Goal: Check status: Check status

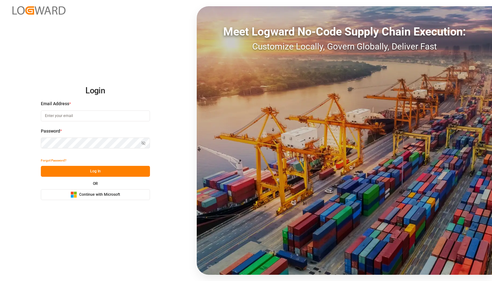
click at [96, 193] on span "Continue with Microsoft" at bounding box center [99, 195] width 41 height 6
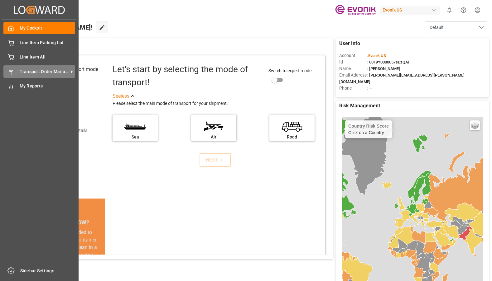
click at [17, 70] on div "Transport Order Management Transport Order Management" at bounding box center [39, 71] width 72 height 12
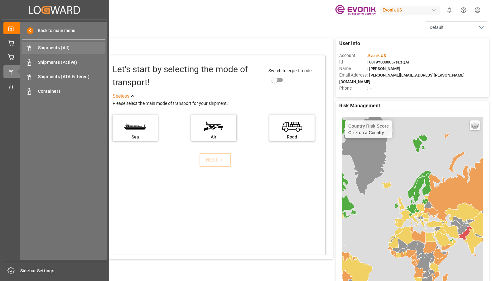
click at [50, 45] on span "Shipments (All)" at bounding box center [71, 48] width 67 height 7
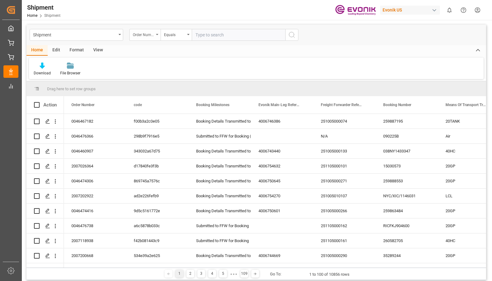
click at [155, 34] on div "Order Number" at bounding box center [144, 35] width 31 height 12
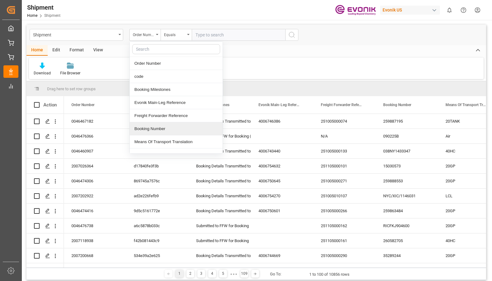
click at [151, 129] on div "Booking Number" at bounding box center [176, 129] width 93 height 13
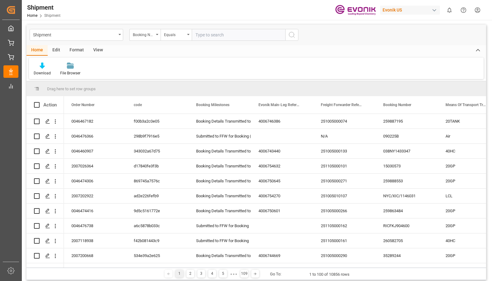
click at [203, 33] on input "text" at bounding box center [239, 35] width 94 height 12
type input "251005010105"
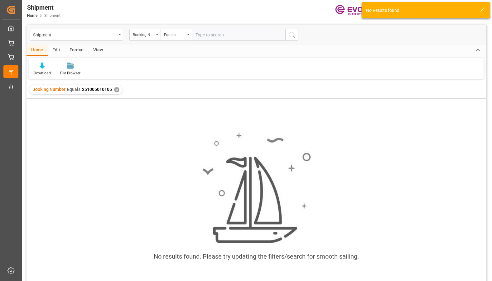
click at [115, 90] on div "✕" at bounding box center [116, 89] width 5 height 5
